Goal: Task Accomplishment & Management: Complete application form

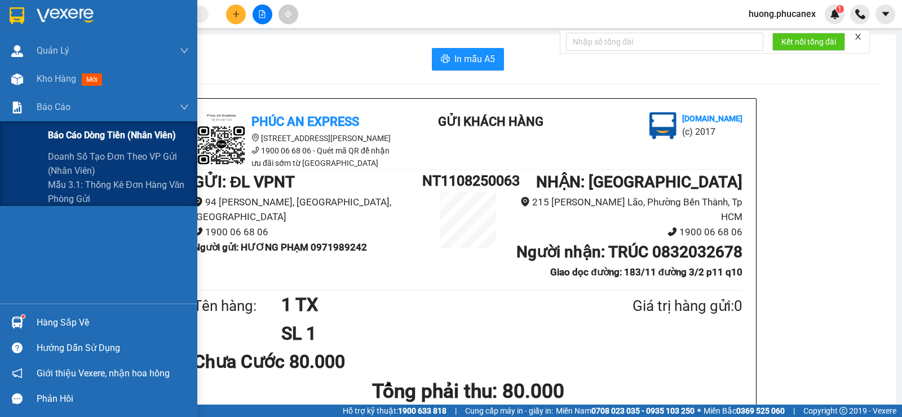
click at [65, 134] on span "Báo cáo dòng tiền (nhân viên)" at bounding box center [112, 135] width 128 height 14
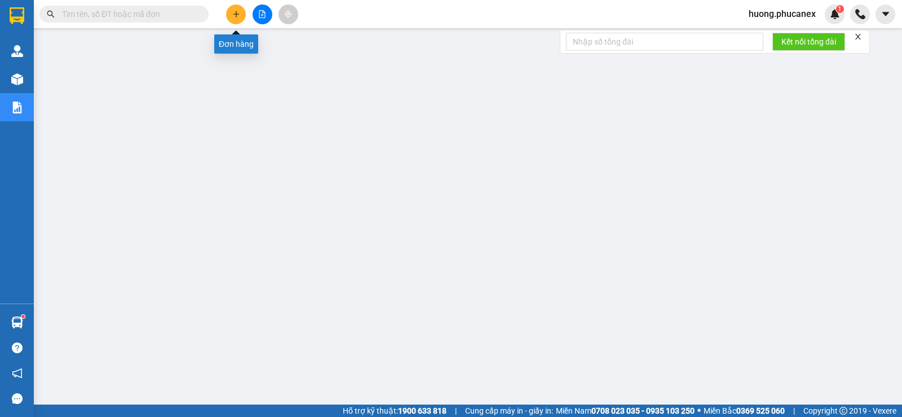
click at [238, 17] on icon "plus" at bounding box center [236, 14] width 8 height 8
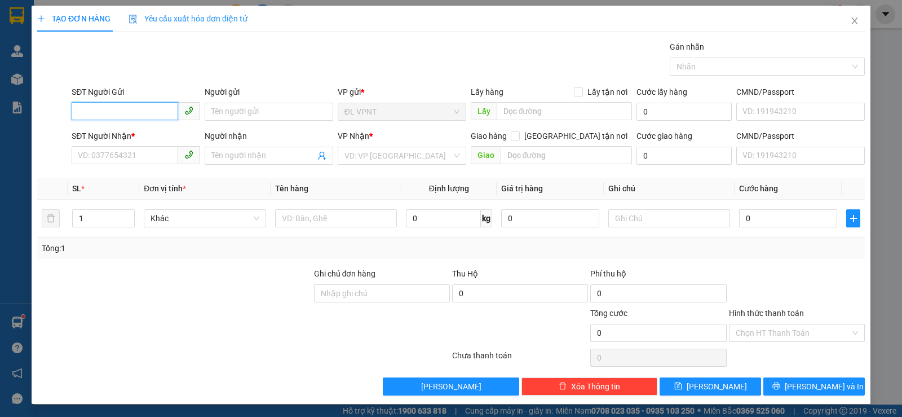
click at [143, 104] on input "SĐT Người Gửi" at bounding box center [125, 111] width 107 height 18
click at [150, 136] on div "0888877479 - HOÀNG" at bounding box center [135, 134] width 114 height 12
type input "0888877479"
type input "HOÀNG"
type input "0703320391"
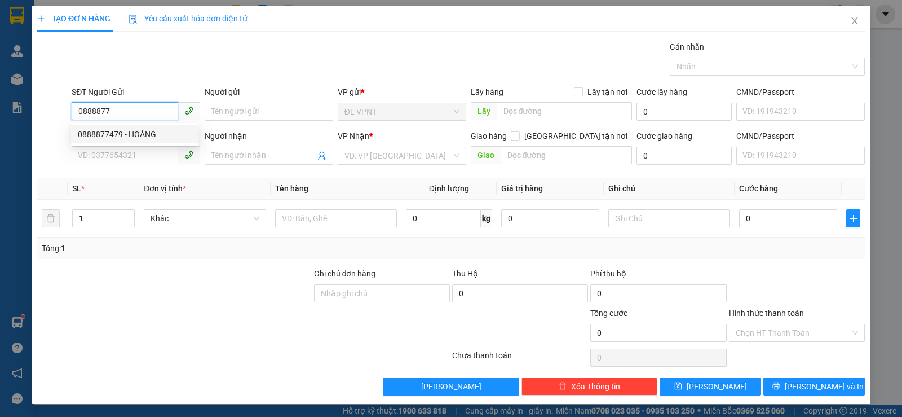
type input "SƠN"
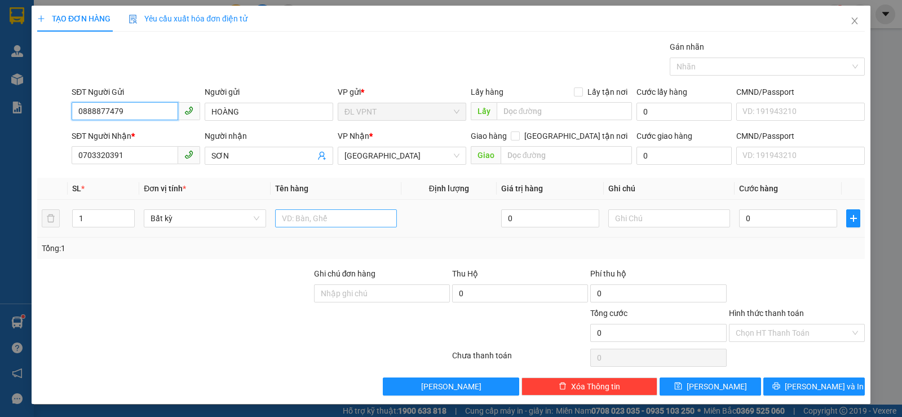
type input "0888877479"
click at [284, 220] on input "text" at bounding box center [336, 218] width 122 height 18
type input "1 H"
click at [754, 214] on input "0" at bounding box center [788, 218] width 98 height 18
type input "2"
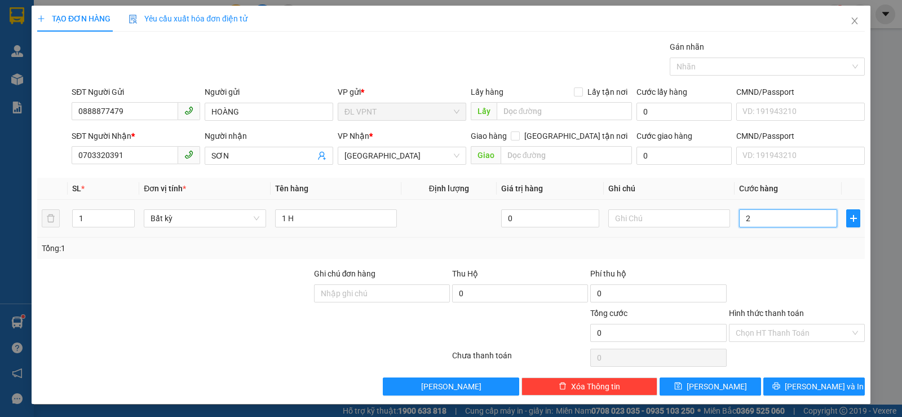
type input "2"
type input "20"
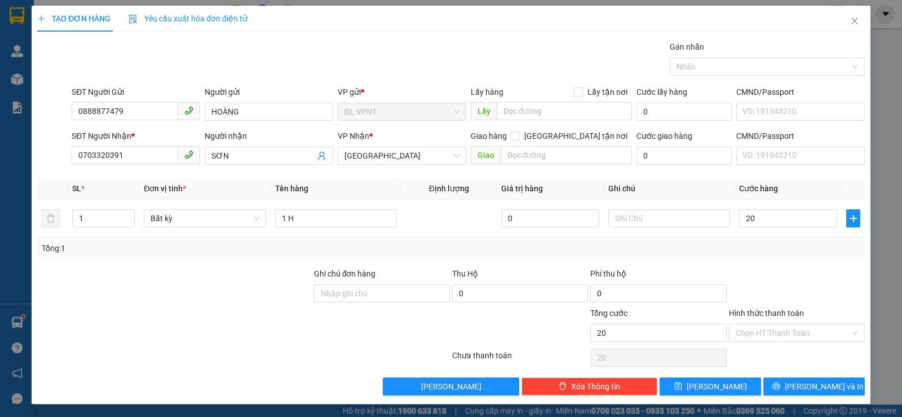
click at [774, 344] on div "Hình thức thanh toán Chọn HT Thanh Toán" at bounding box center [797, 326] width 136 height 39
type input "20.000"
click at [774, 336] on input "Hình thức thanh toán" at bounding box center [793, 332] width 114 height 17
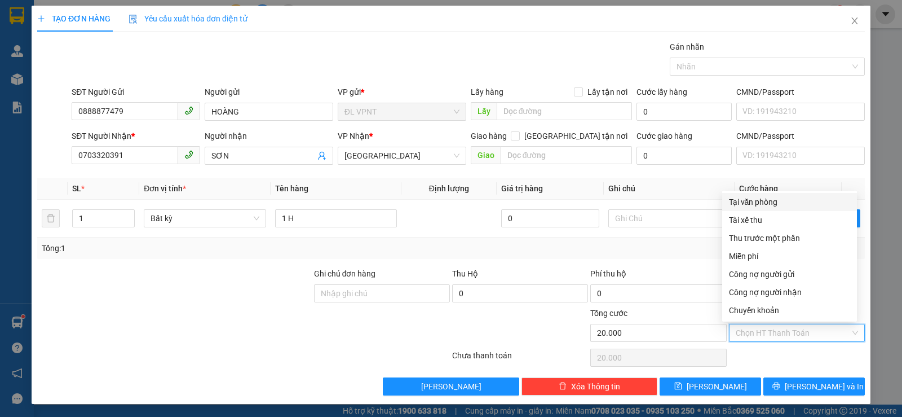
drag, startPoint x: 774, startPoint y: 195, endPoint x: 807, endPoint y: 267, distance: 79.2
click at [775, 196] on div "Tại văn phòng" at bounding box center [789, 202] width 135 height 18
type input "0"
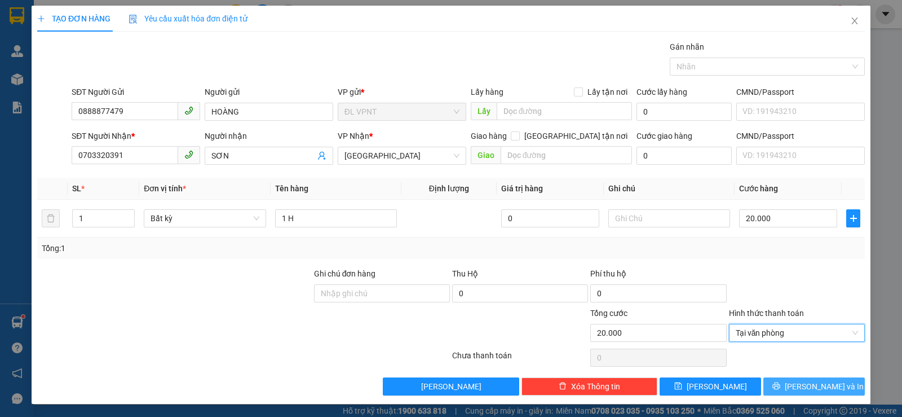
click at [808, 391] on span "[PERSON_NAME] và In" at bounding box center [824, 386] width 79 height 12
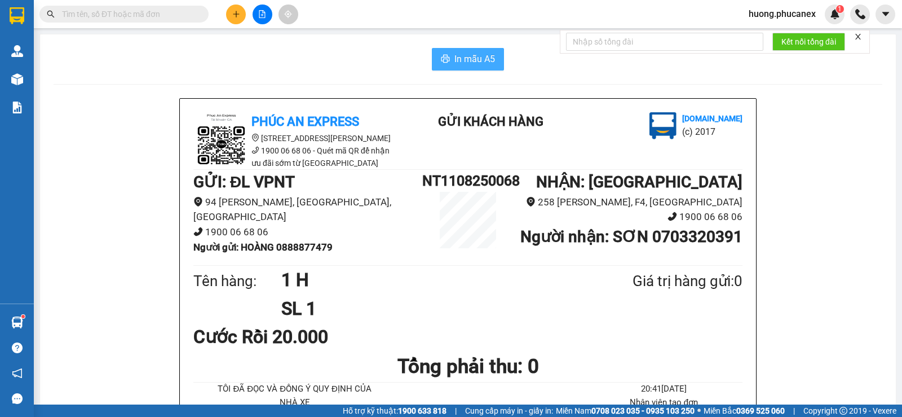
click at [466, 63] on span "In mẫu A5" at bounding box center [474, 59] width 41 height 14
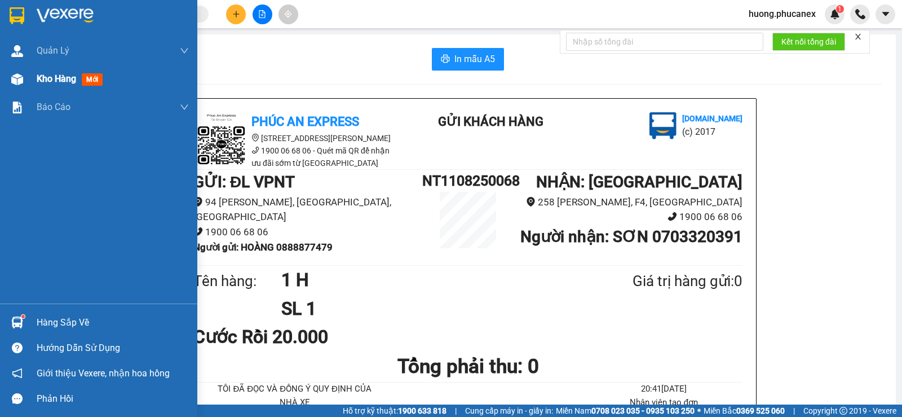
click at [68, 79] on span "Kho hàng" at bounding box center [56, 78] width 39 height 11
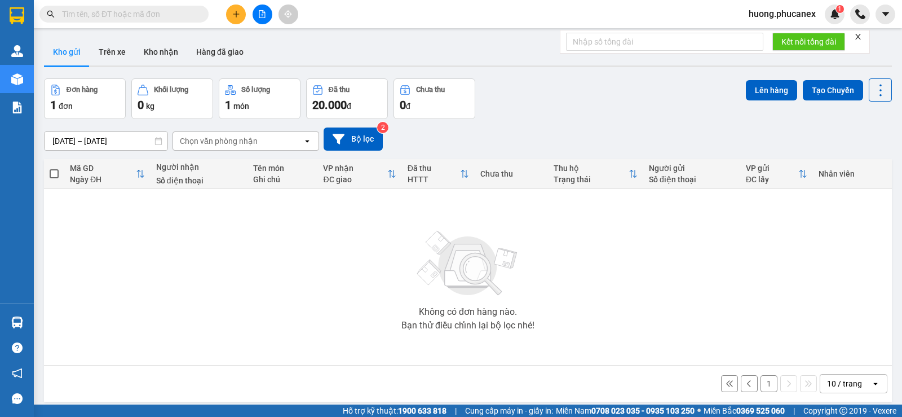
click at [236, 14] on icon "plus" at bounding box center [236, 14] width 6 height 1
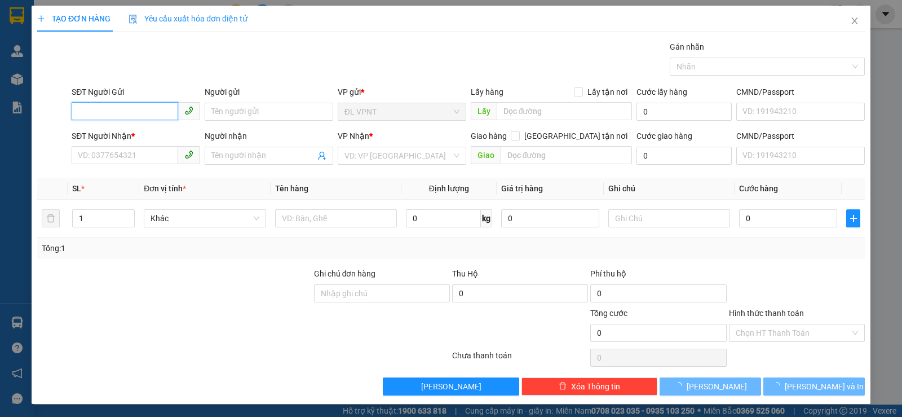
click at [153, 113] on input "SĐT Người Gửi" at bounding box center [125, 111] width 107 height 18
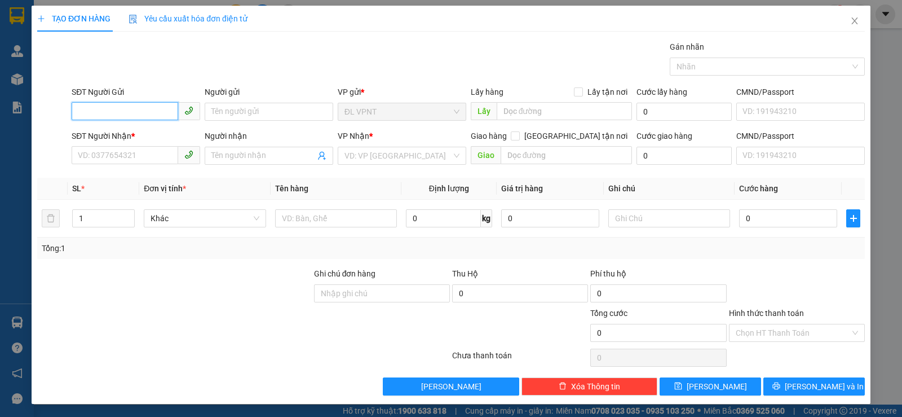
scroll to position [1, 0]
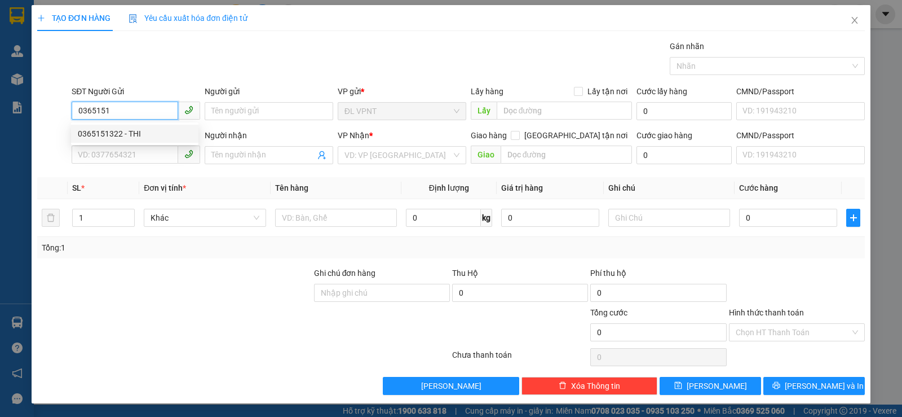
click at [114, 130] on div "0365151322 - THI" at bounding box center [135, 133] width 114 height 12
type input "0365151322"
type input "THI"
type input "0364028681"
type input "BIA VIỄN ĐÔNG"
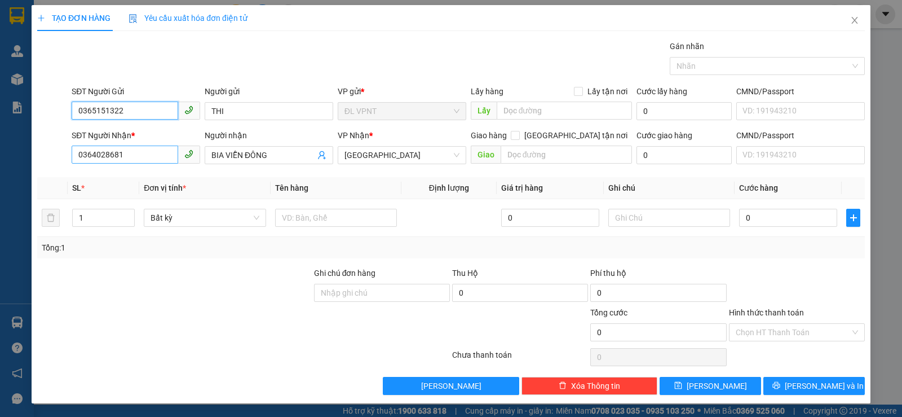
type input "0365151322"
drag, startPoint x: 121, startPoint y: 156, endPoint x: 0, endPoint y: 150, distance: 121.3
click at [0, 150] on div "TẠO ĐƠN HÀNG Yêu cầu xuất hóa đơn điện tử Transit Pickup Surcharge Ids Transit …" at bounding box center [451, 208] width 902 height 417
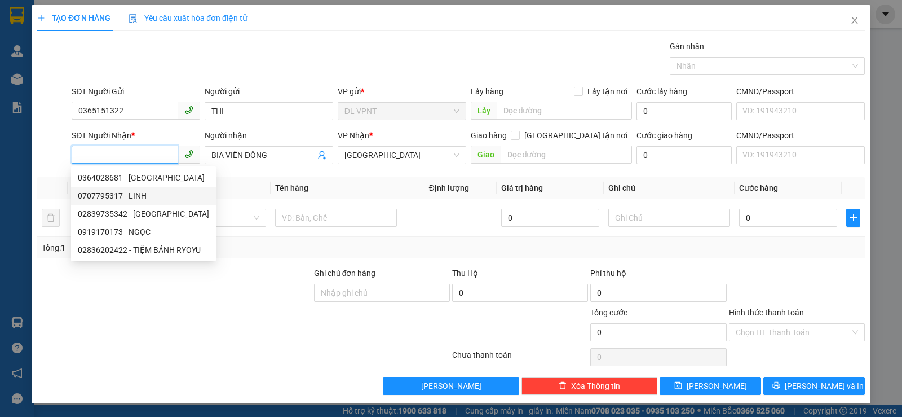
click at [117, 196] on div "0707795317 - LINH" at bounding box center [143, 195] width 131 height 12
type input "0707795317"
type input "LINH"
type input "161 võ nguyên giáp q.[PERSON_NAME]"
type input "180.000"
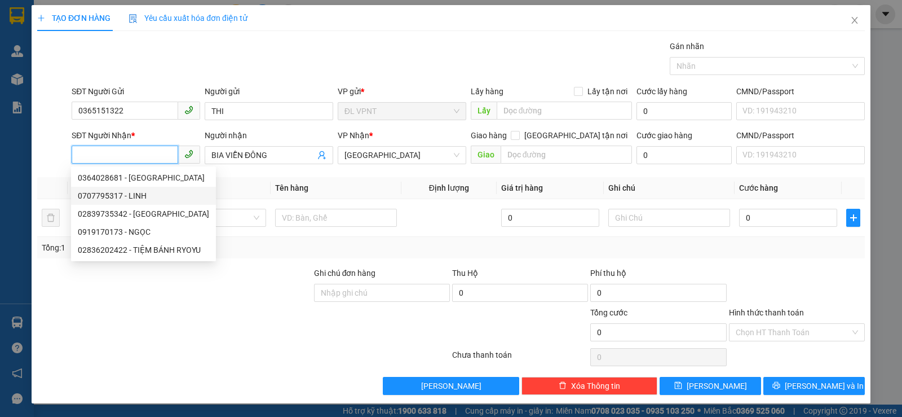
type input "180.000"
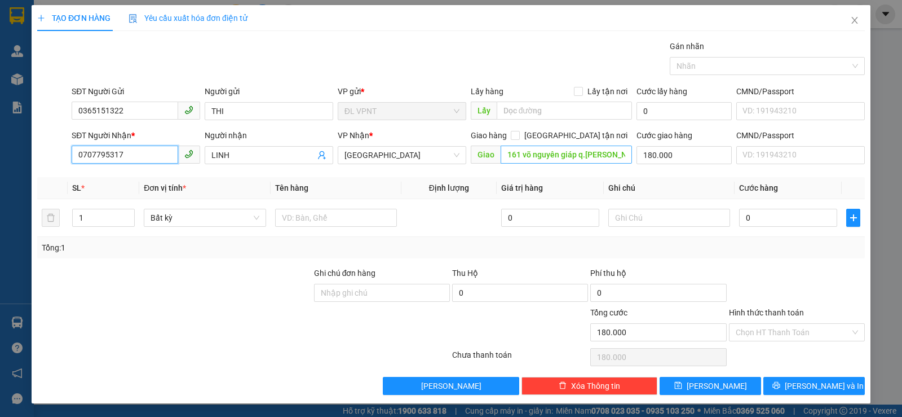
type input "0707795317"
click at [570, 158] on input "161 võ nguyên giáp q.[PERSON_NAME]" at bounding box center [567, 154] width 132 height 18
click at [541, 156] on input "161 võ nguyên giáp q.[PERSON_NAME]" at bounding box center [567, 154] width 132 height 18
type input "161 võ nguyên giáp q.[PERSON_NAME]"
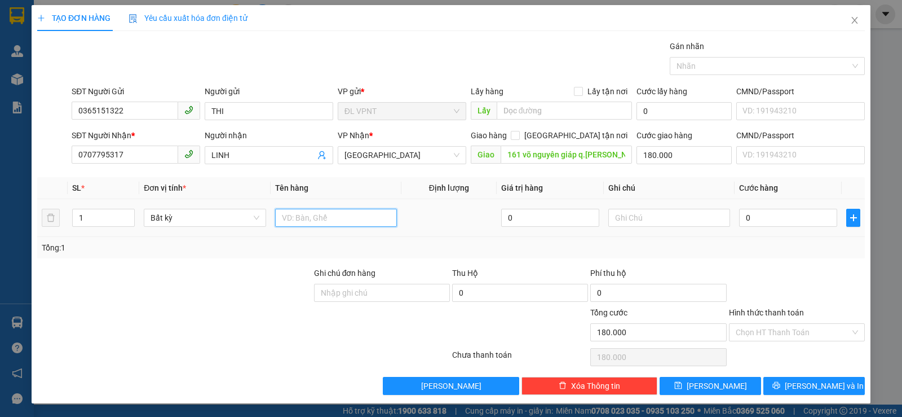
click at [343, 213] on input "text" at bounding box center [336, 218] width 122 height 18
type input "1 TX"
click at [767, 210] on input "0" at bounding box center [788, 218] width 98 height 18
type input "6"
type input "180.006"
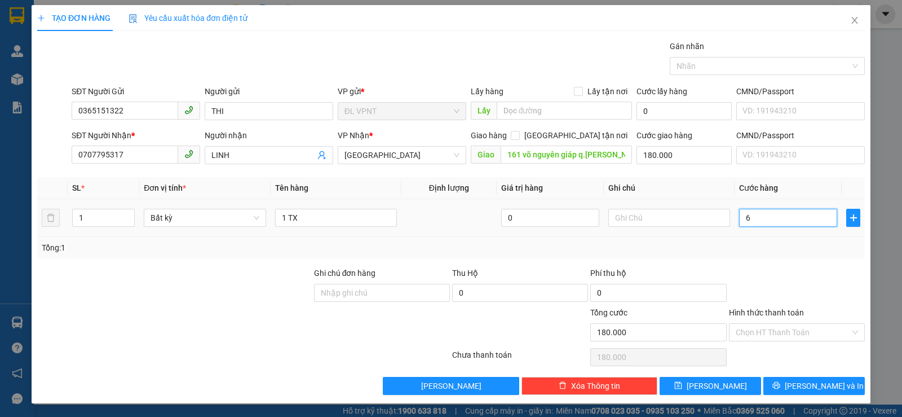
type input "180.006"
type input "60"
type input "180.060"
click at [785, 252] on div "Tổng: 1" at bounding box center [451, 247] width 818 height 12
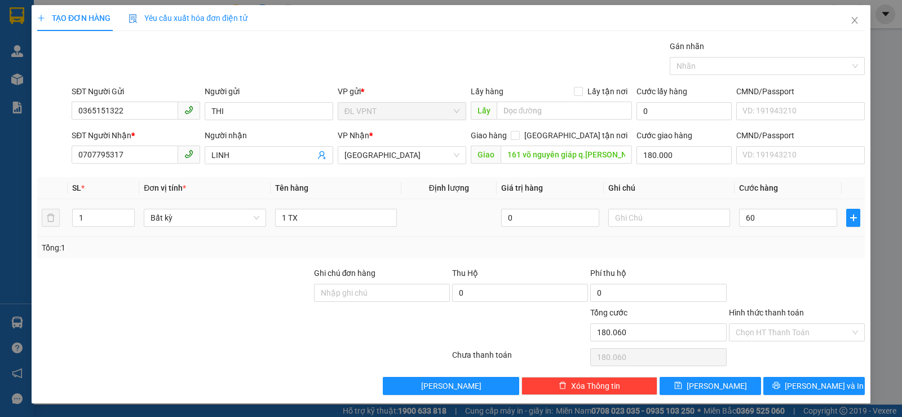
type input "60.000"
type input "240.000"
click at [584, 157] on input "161 võ nguyên giáp q.[PERSON_NAME]" at bounding box center [567, 154] width 132 height 18
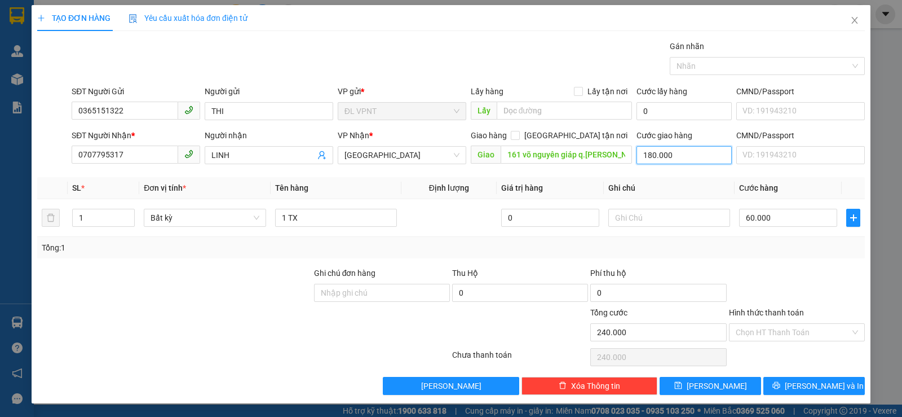
click at [665, 155] on input "180.000" at bounding box center [683, 155] width 95 height 18
click at [679, 188] on th "Ghi chú" at bounding box center [669, 188] width 131 height 22
click at [581, 159] on input "161 võ nguyên giáp q.[PERSON_NAME]" at bounding box center [567, 154] width 132 height 18
click at [580, 160] on input "161 võ nguyên giáp q.[PERSON_NAME]" at bounding box center [567, 154] width 132 height 18
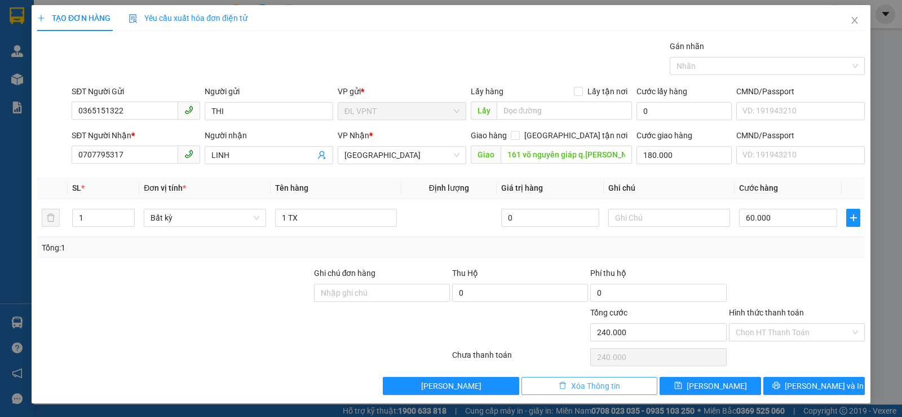
click at [559, 382] on icon "delete" at bounding box center [563, 385] width 8 height 8
type input "0"
